Goal: Task Accomplishment & Management: Complete application form

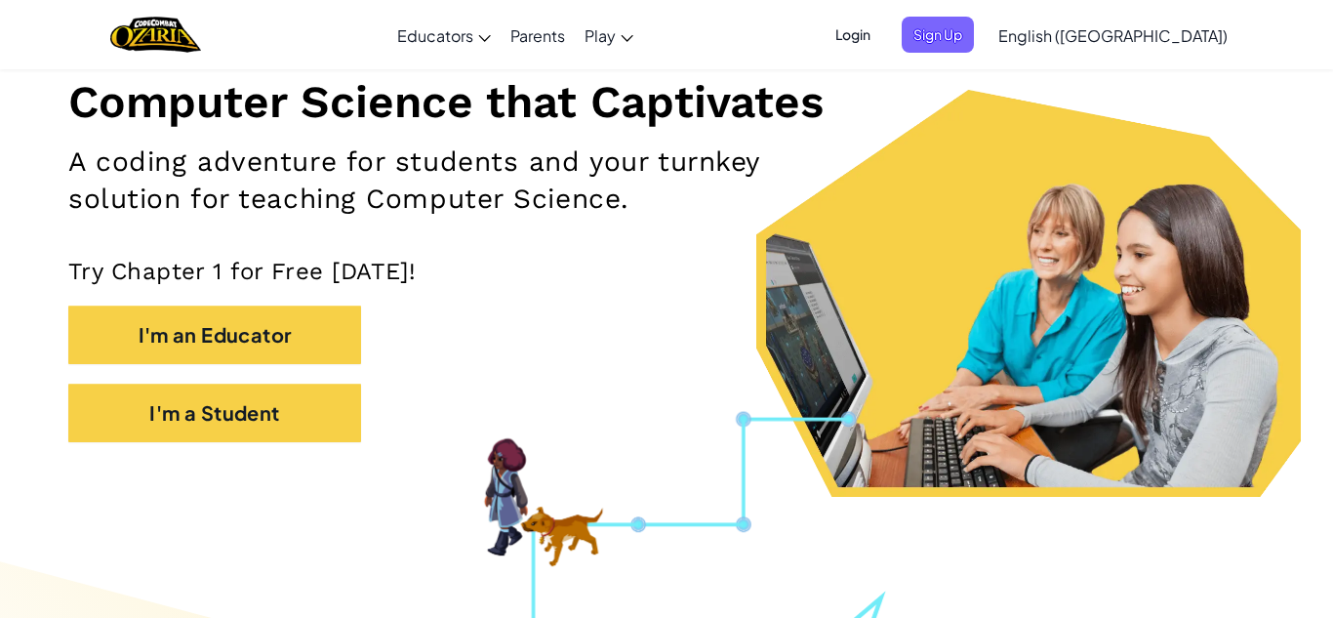
scroll to position [238, 0]
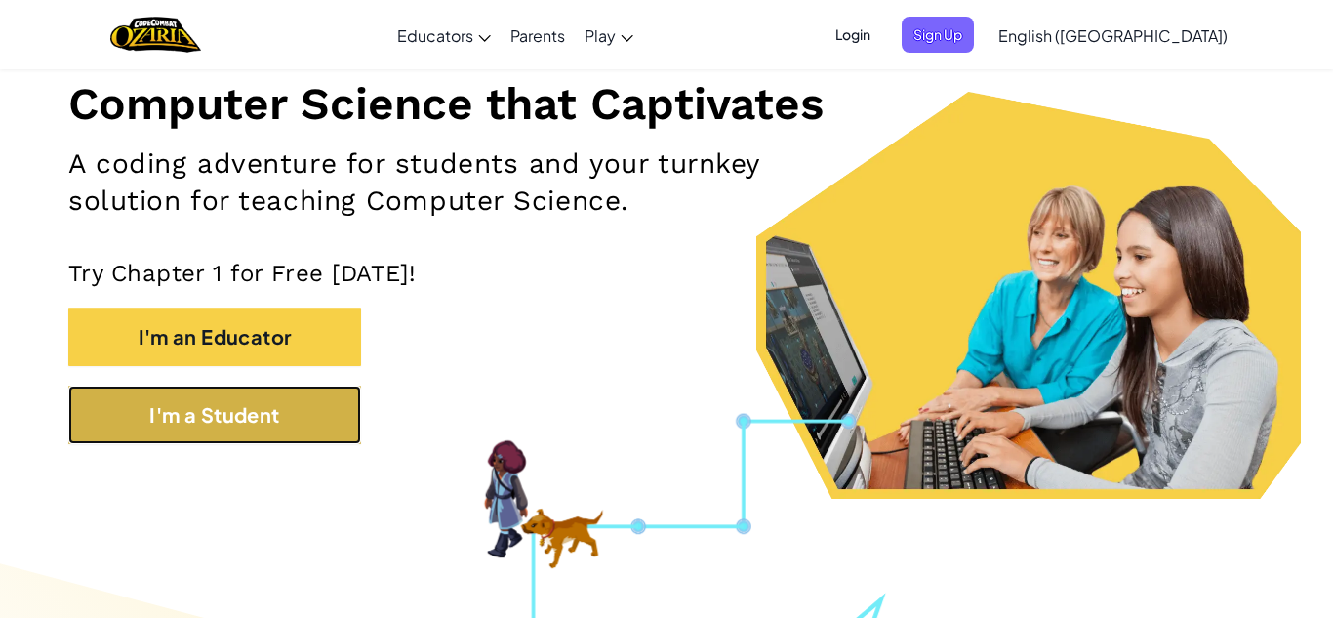
click at [309, 422] on button "I'm a Student" at bounding box center [214, 414] width 293 height 59
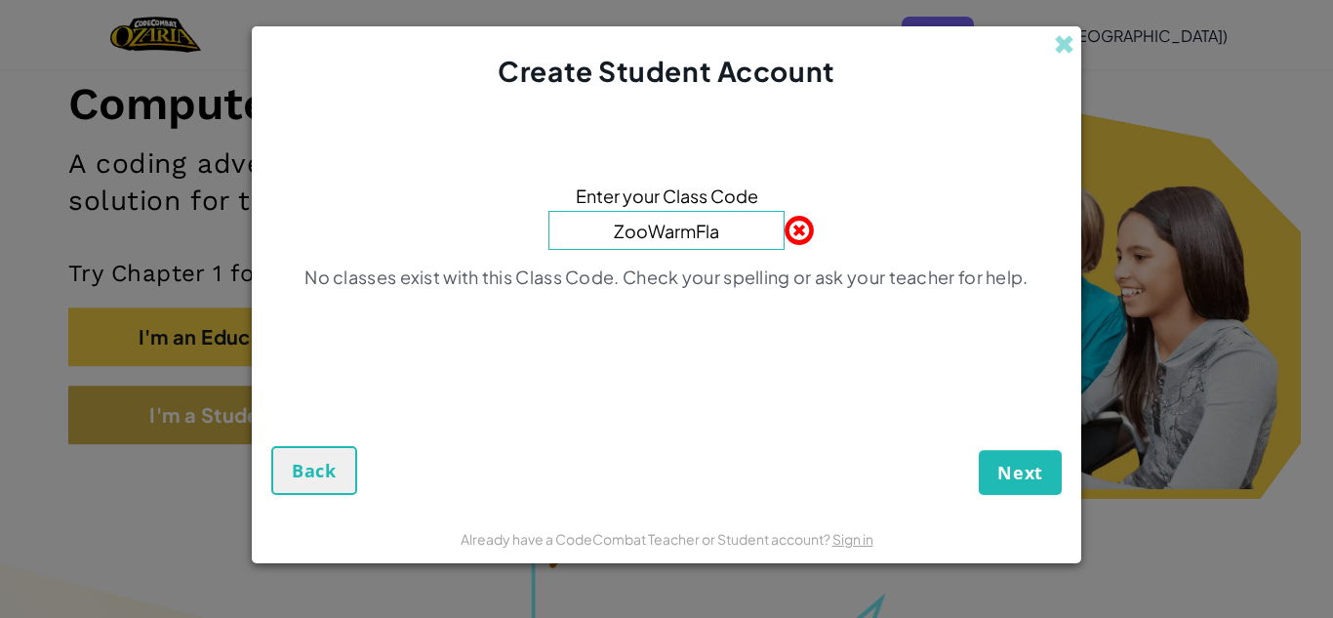
type input "ZooWarmFlag"
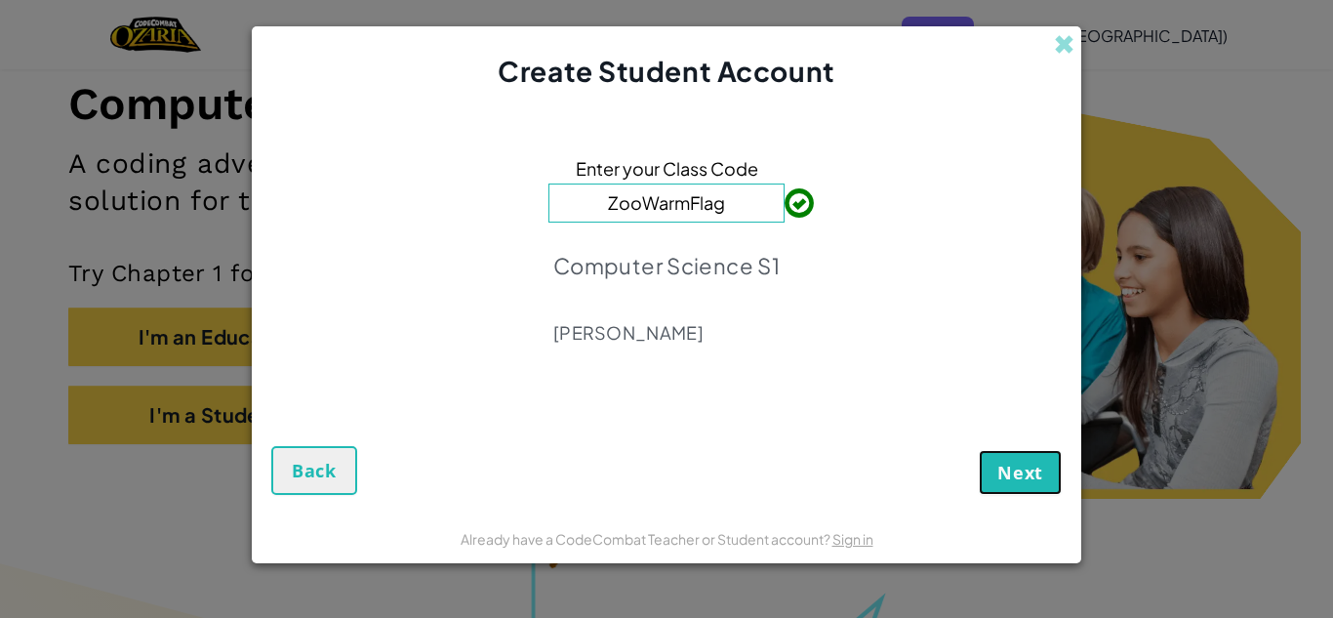
click at [1026, 469] on span "Next" at bounding box center [1020, 472] width 46 height 23
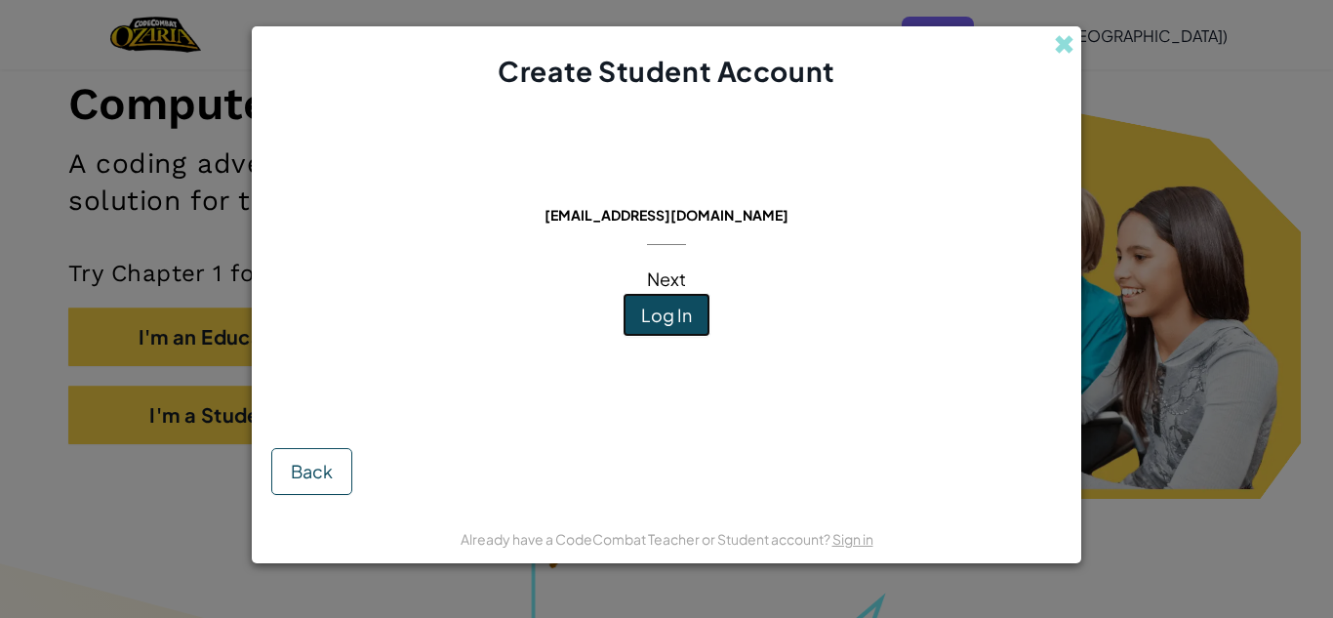
click at [693, 321] on button "Log In" at bounding box center [667, 315] width 88 height 45
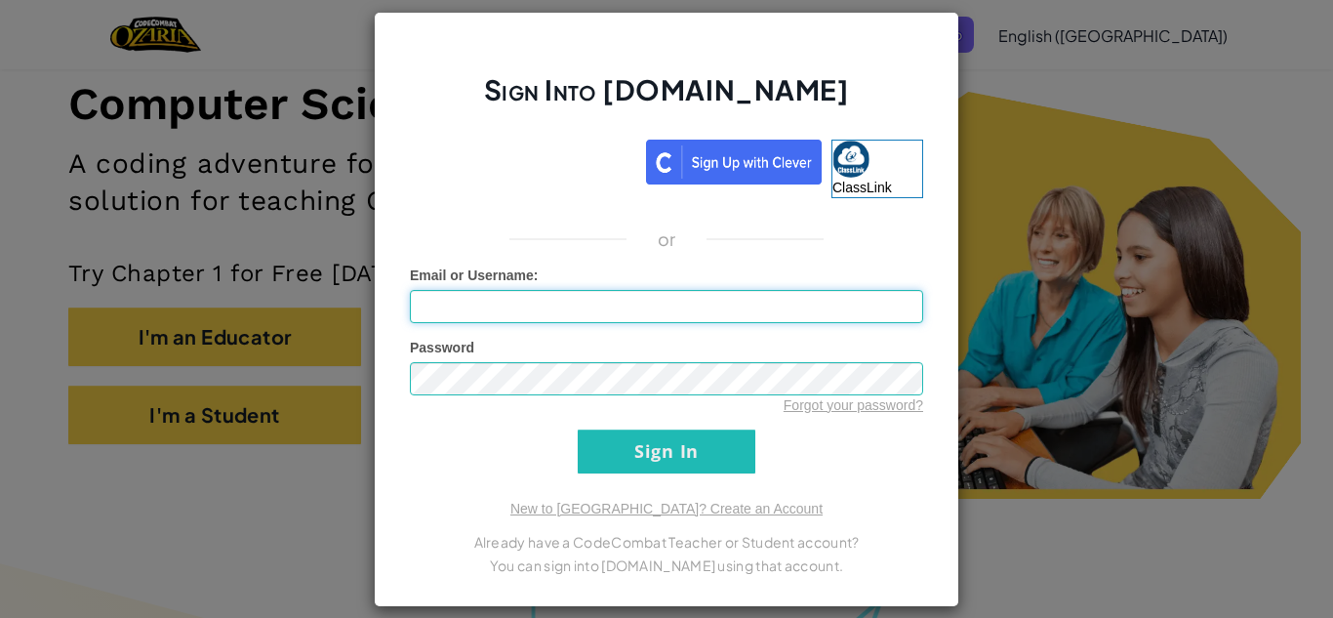
click at [884, 312] on input "Email or Username :" at bounding box center [666, 306] width 513 height 33
